Goal: Task Accomplishment & Management: Manage account settings

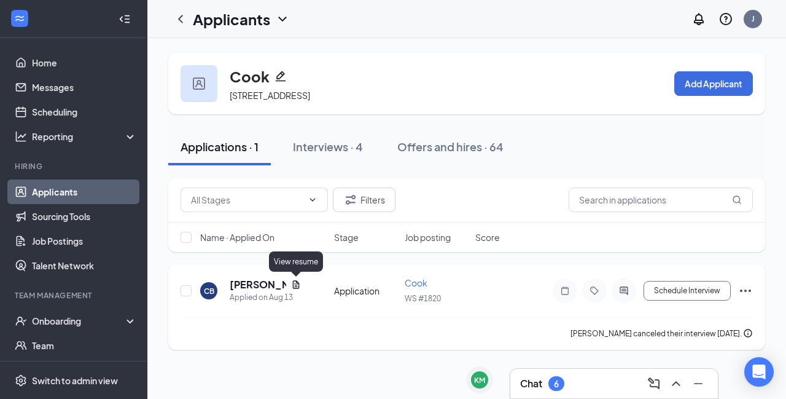
click at [297, 284] on icon "Document" at bounding box center [296, 284] width 10 height 10
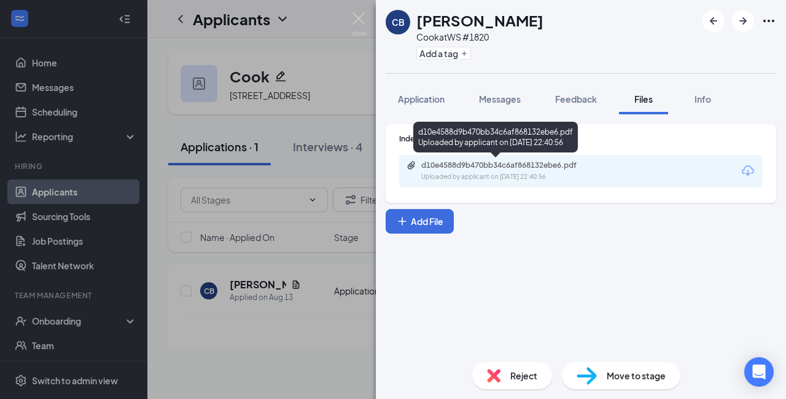
click at [494, 174] on div "Uploaded by applicant on Aug 13, 2025 at 22:40:56" at bounding box center [513, 177] width 184 height 10
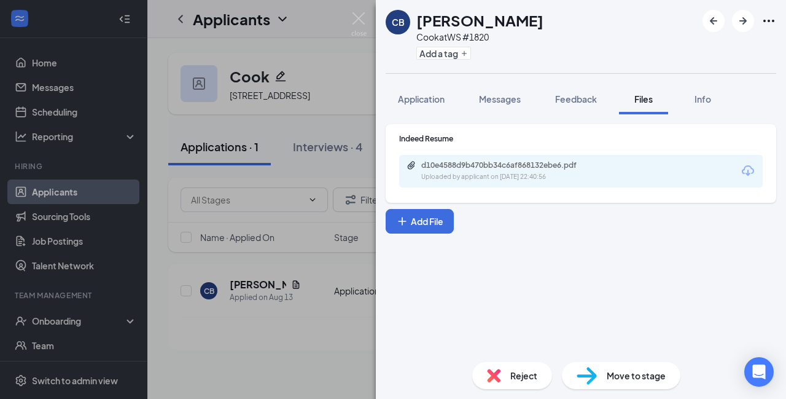
click at [275, 170] on div "CB Canaan Blair Cook at WS #1820 Add a tag Application Messages Feedback Files …" at bounding box center [393, 199] width 786 height 399
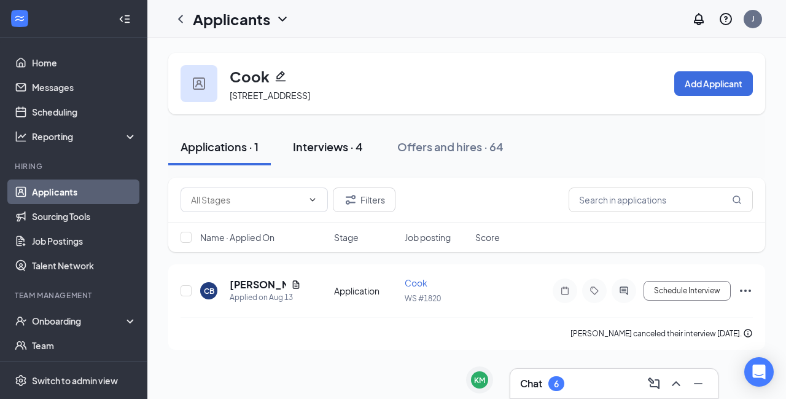
click at [307, 154] on div "Interviews · 4" at bounding box center [328, 146] width 70 height 15
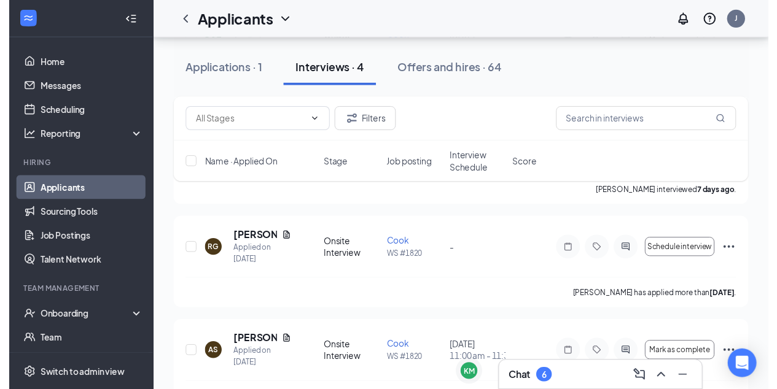
scroll to position [268, 0]
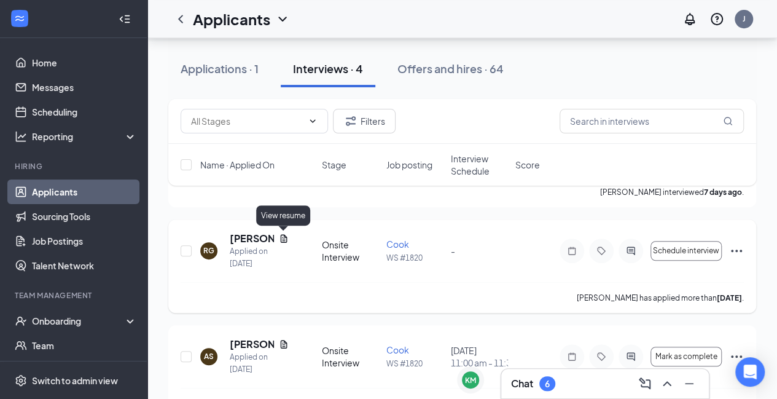
click at [282, 238] on icon "Document" at bounding box center [284, 238] width 10 height 10
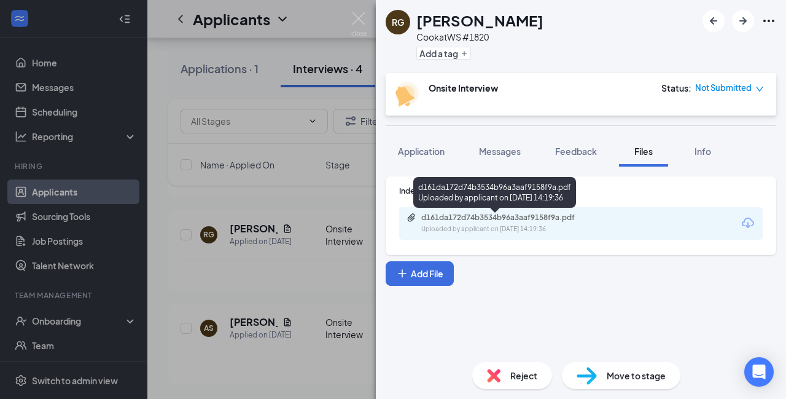
click at [475, 214] on div "d161da172d74b3534b96a3aaf9158f9a.pdf" at bounding box center [507, 217] width 172 height 10
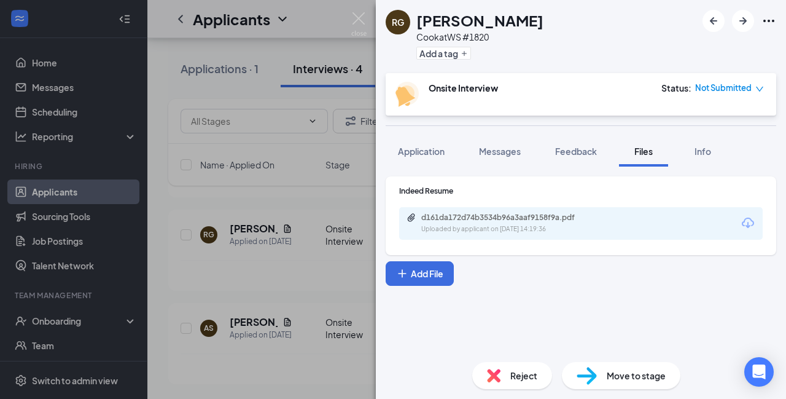
click at [325, 263] on div "RG Ratan Gomes Cook at WS #1820 Add a tag Onsite Interview Status : Not Submitt…" at bounding box center [393, 199] width 786 height 399
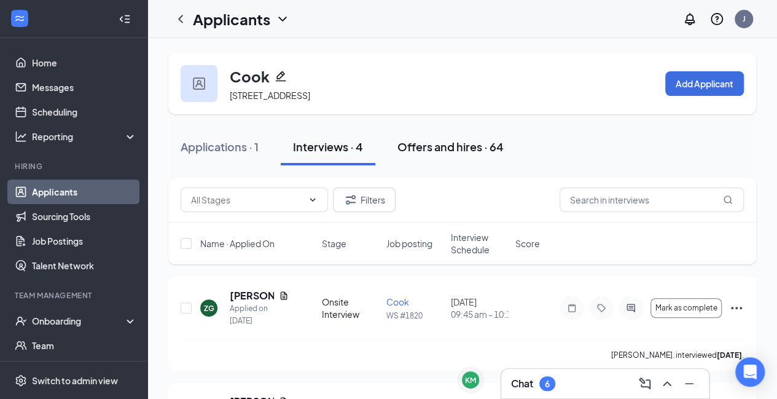
click at [418, 143] on div "Offers and hires · 64" at bounding box center [450, 146] width 106 height 15
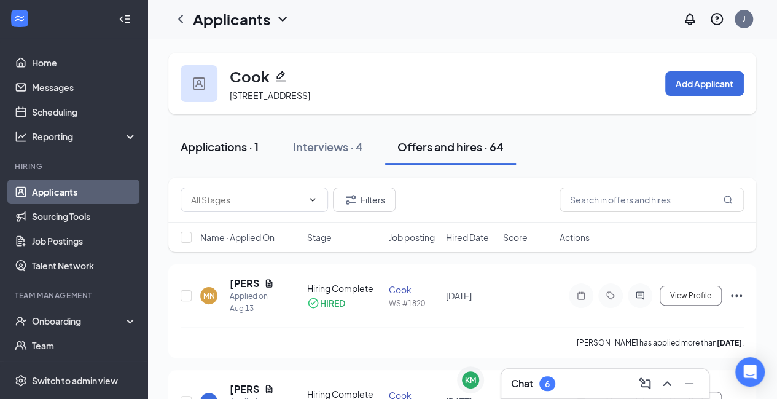
click at [211, 151] on div "Applications · 1" at bounding box center [220, 146] width 78 height 15
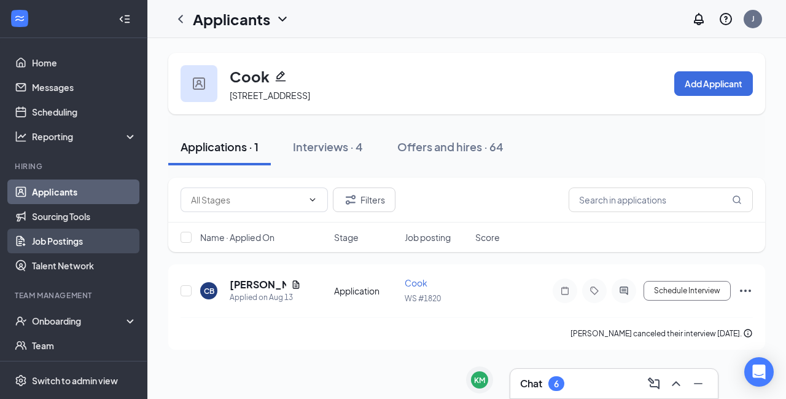
click at [53, 242] on link "Job Postings" at bounding box center [84, 240] width 105 height 25
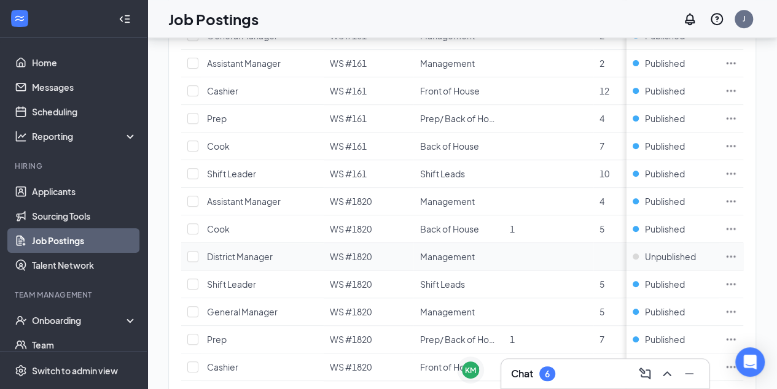
scroll to position [434, 0]
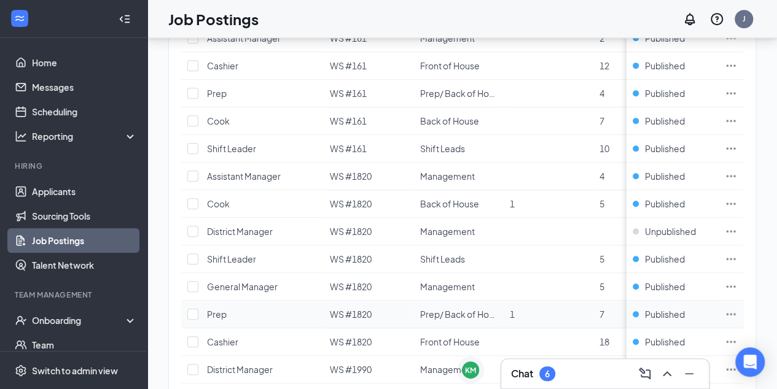
click at [736, 313] on icon "Ellipses" at bounding box center [730, 314] width 9 height 2
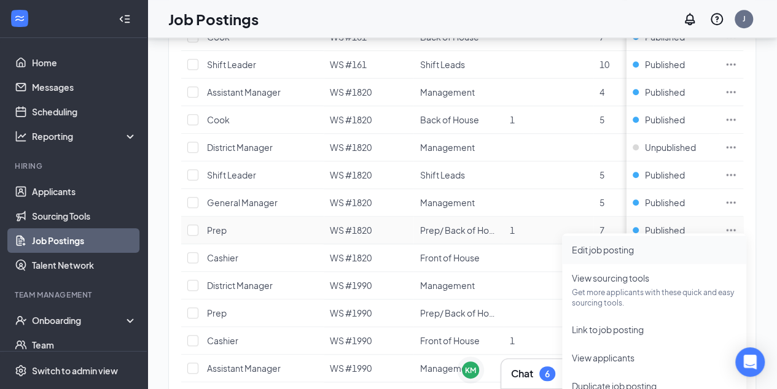
scroll to position [529, 0]
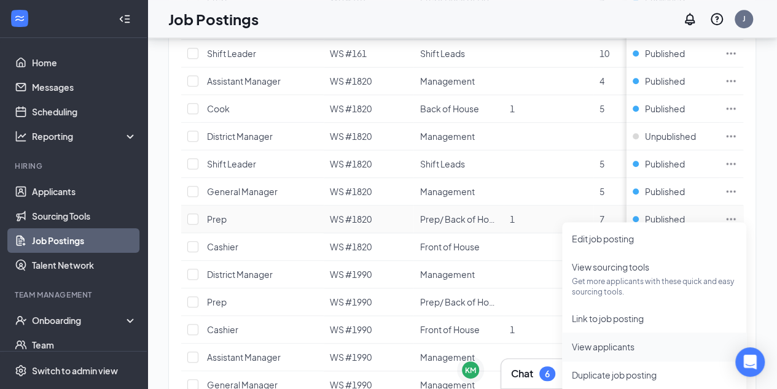
click at [593, 358] on li "View applicants" at bounding box center [654, 347] width 184 height 28
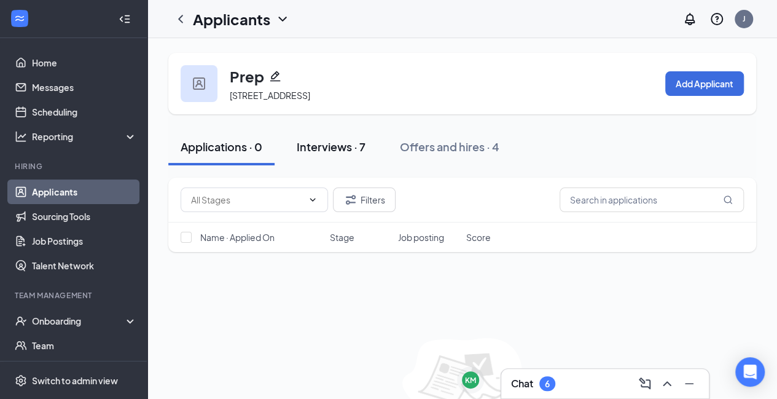
click at [305, 143] on div "Interviews · 7" at bounding box center [331, 146] width 69 height 15
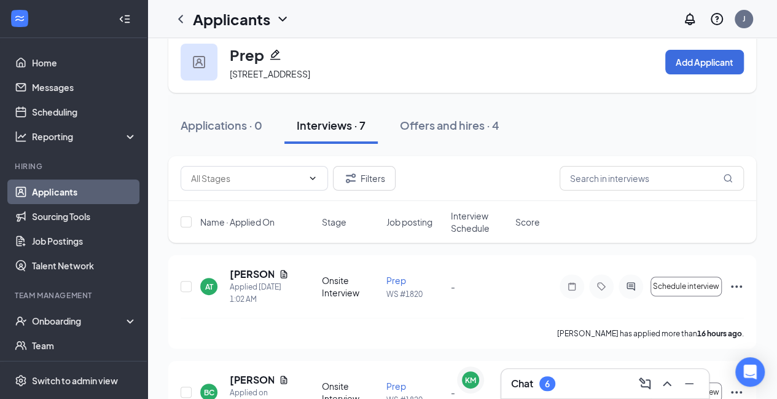
scroll to position [18, 0]
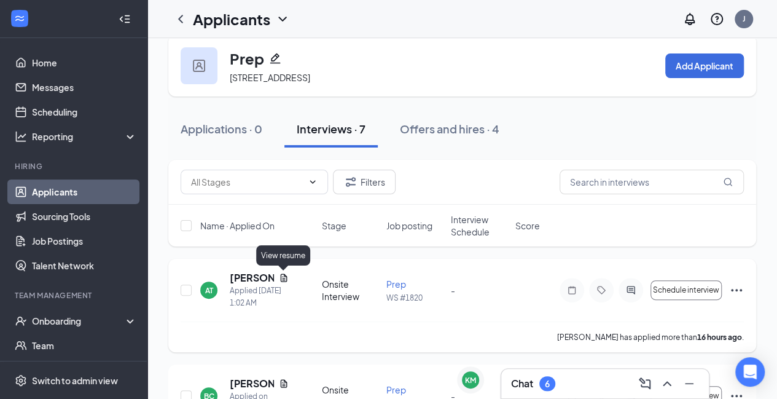
click at [287, 279] on icon "Document" at bounding box center [284, 278] width 10 height 10
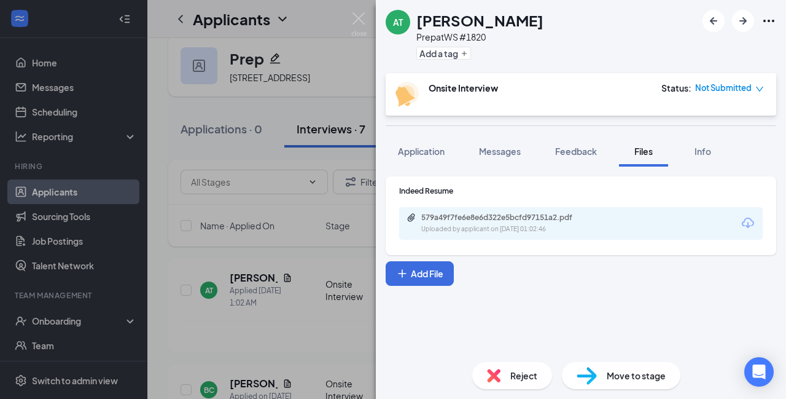
click at [511, 226] on div "Uploaded by applicant on [DATE] 01:02:46" at bounding box center [513, 229] width 184 height 10
click at [362, 23] on img at bounding box center [358, 24] width 15 height 24
